Goal: Task Accomplishment & Management: Manage account settings

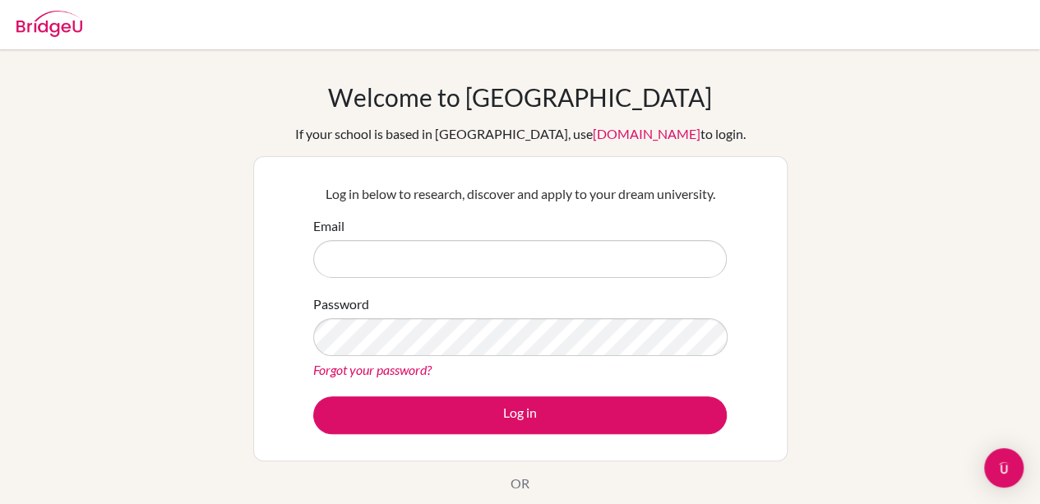
type input "A"
type input "[EMAIL_ADDRESS]"
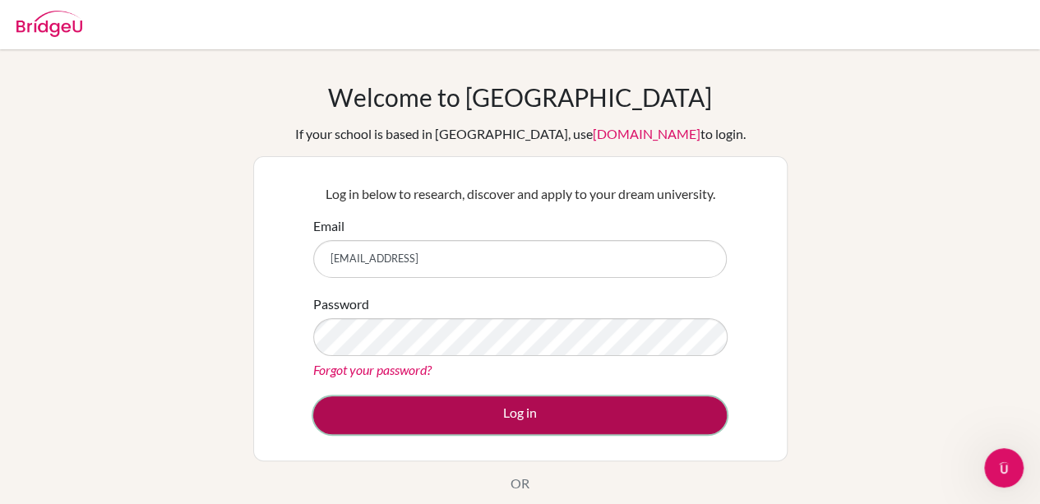
click at [616, 399] on button "Log in" at bounding box center [519, 415] width 413 height 38
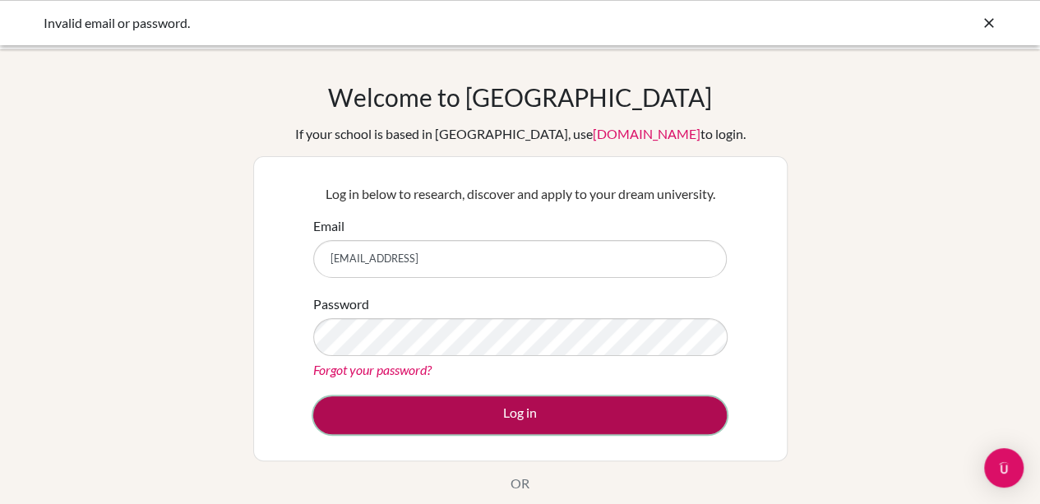
click at [433, 413] on button "Log in" at bounding box center [519, 415] width 413 height 38
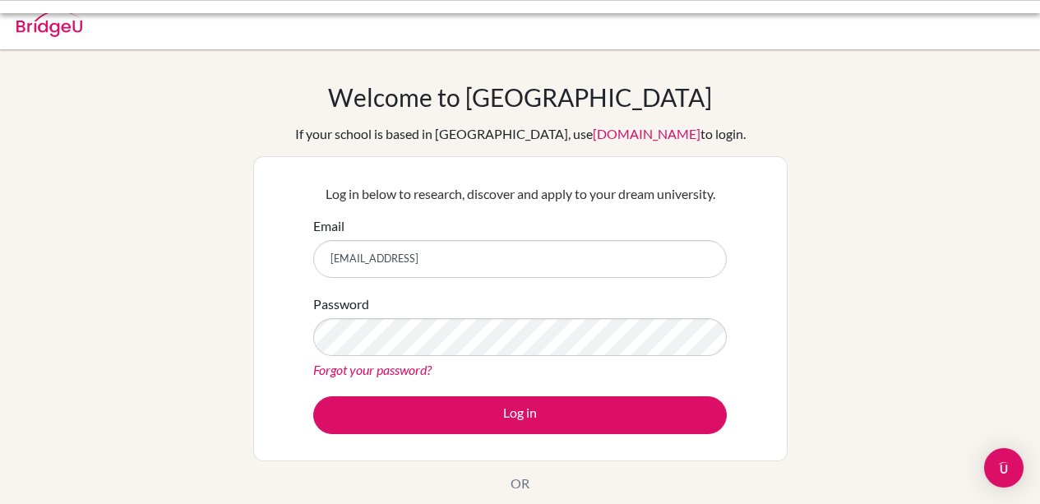
click at [433, 413] on button "Log in" at bounding box center [519, 415] width 413 height 38
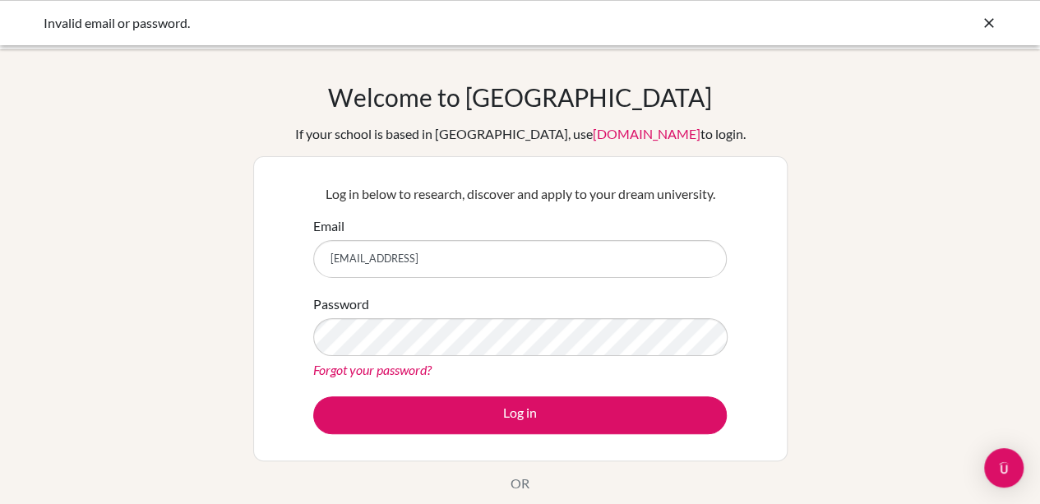
click at [485, 251] on input "[EMAIL_ADDRESS]" at bounding box center [519, 259] width 413 height 38
type input "a"
